Goal: Information Seeking & Learning: Learn about a topic

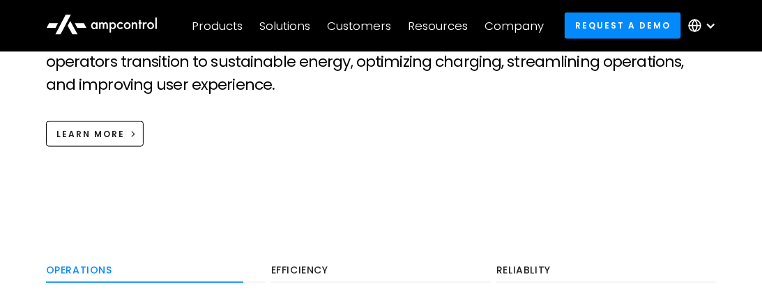
scroll to position [487, 0]
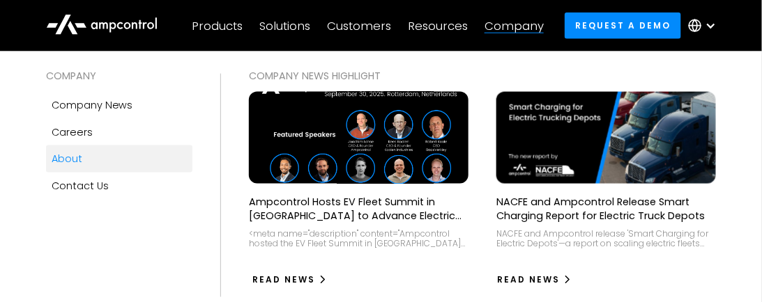
click at [291, 278] on div "Read News" at bounding box center [283, 281] width 63 height 13
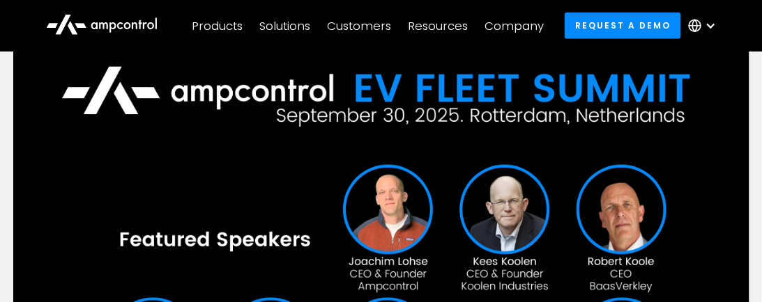
click at [270, 119] on img at bounding box center [381, 250] width 736 height 442
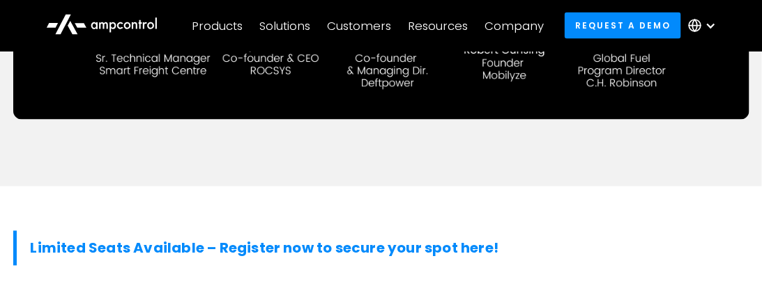
scroll to position [697, 0]
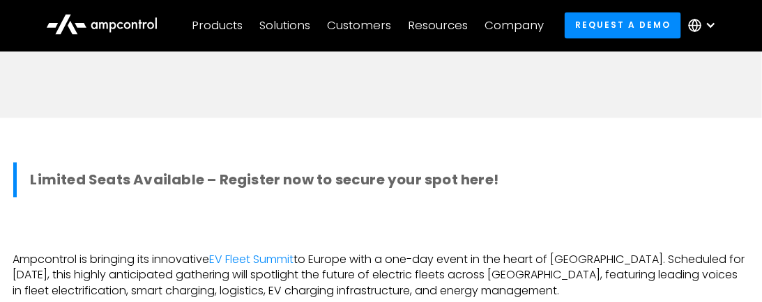
click at [271, 171] on strong "Limited Seats Available – Register now to secure your spot here!" at bounding box center [265, 181] width 468 height 20
